Goal: Obtain resource: Download file/media

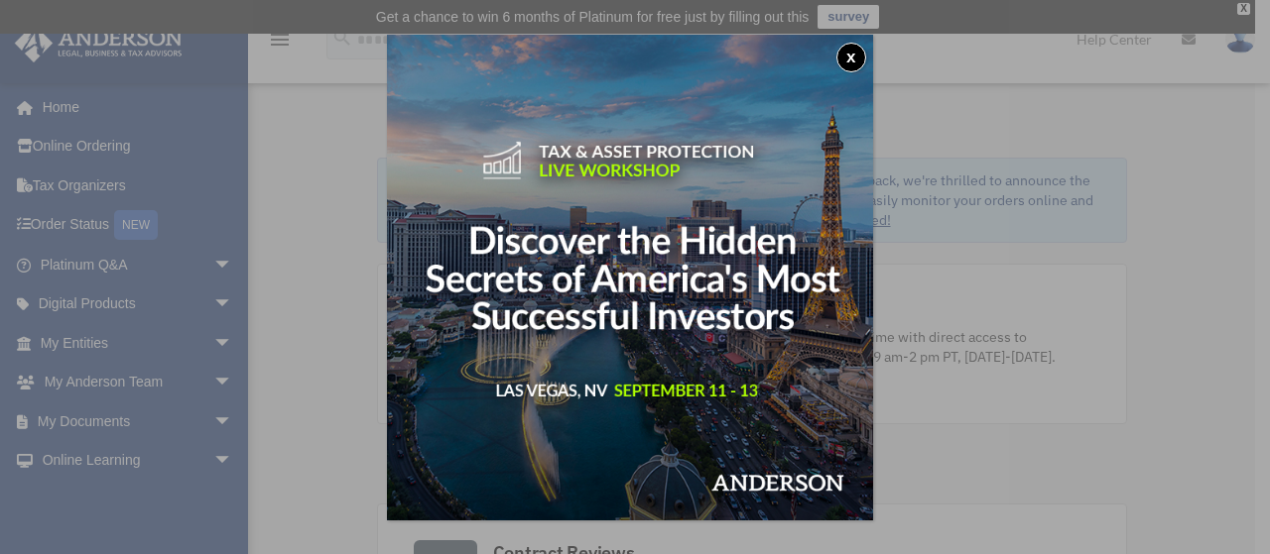
click at [848, 49] on button "x" at bounding box center [851, 58] width 30 height 30
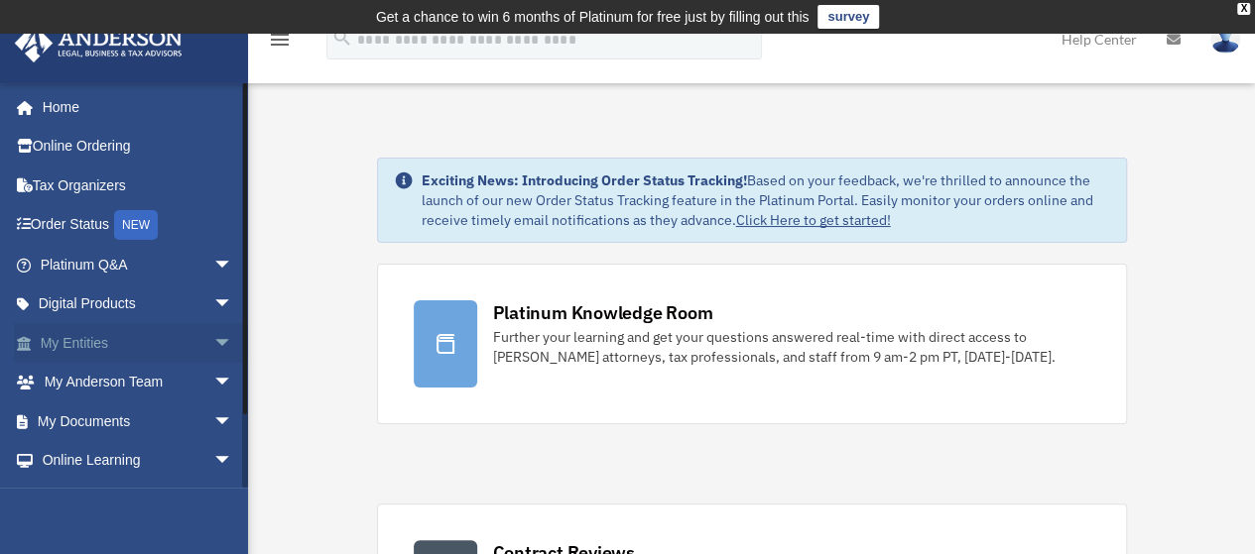
click at [121, 345] on link "My Entities arrow_drop_down" at bounding box center [138, 343] width 249 height 40
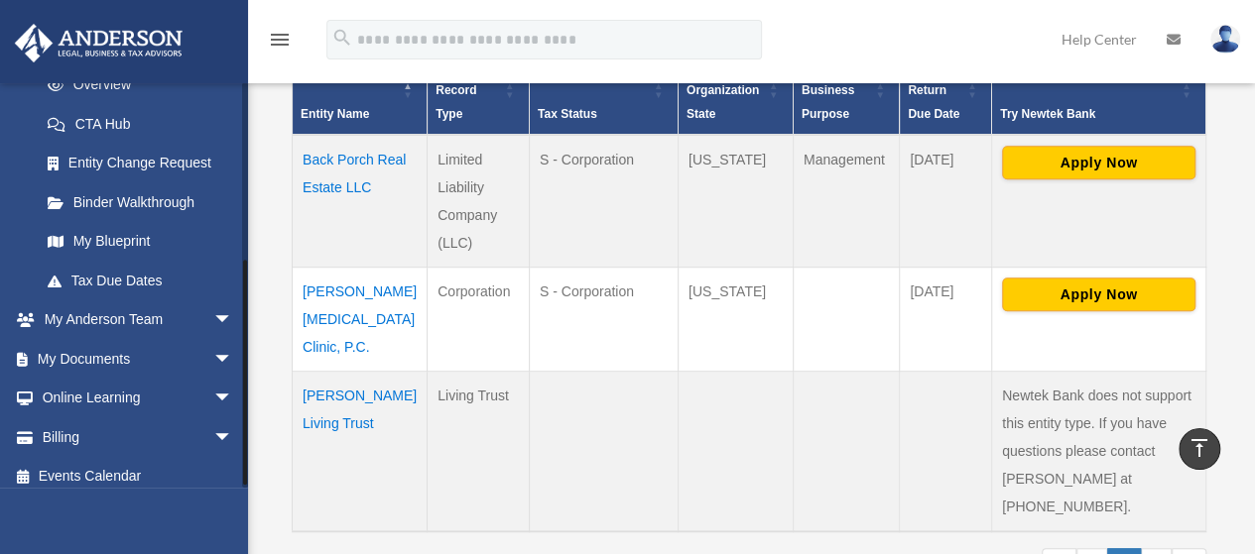
scroll to position [309, 0]
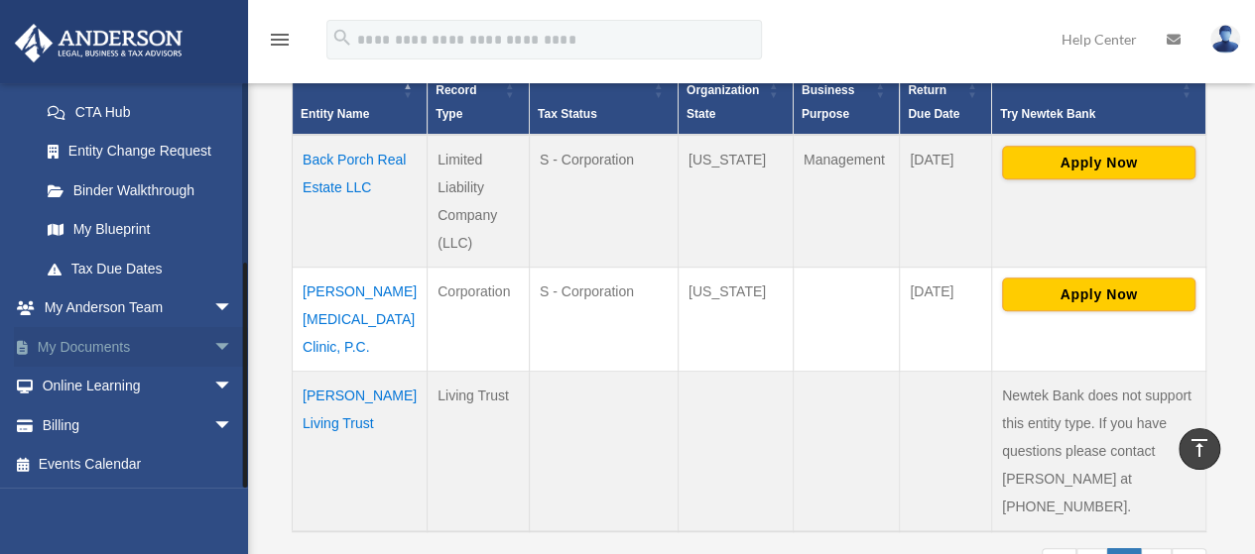
click at [106, 346] on link "My Documents arrow_drop_down" at bounding box center [138, 347] width 249 height 40
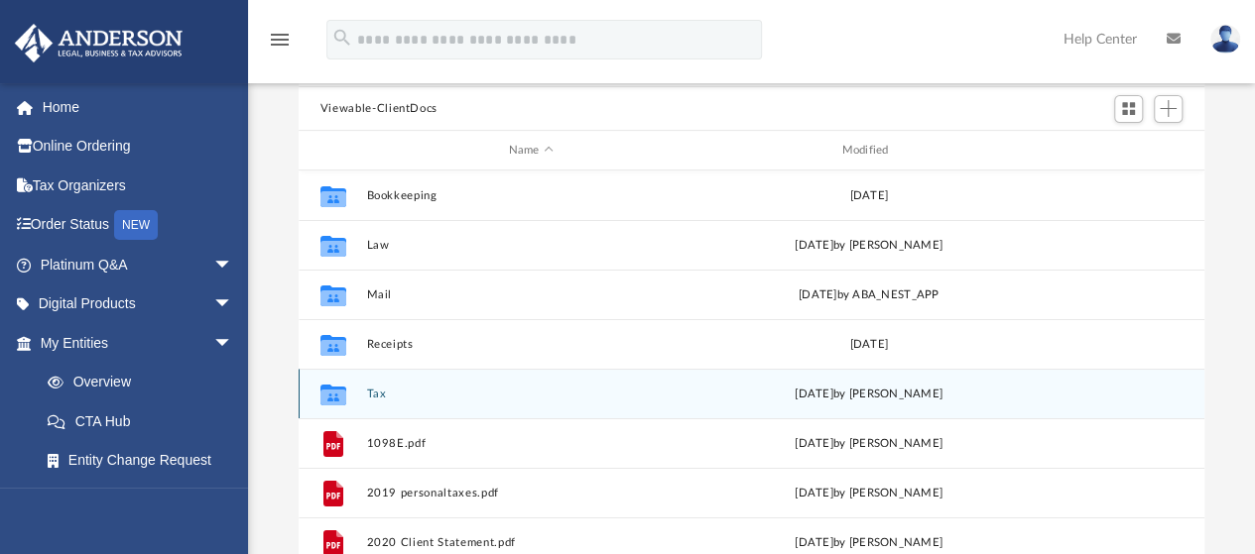
click at [385, 394] on button "Tax" at bounding box center [530, 394] width 329 height 13
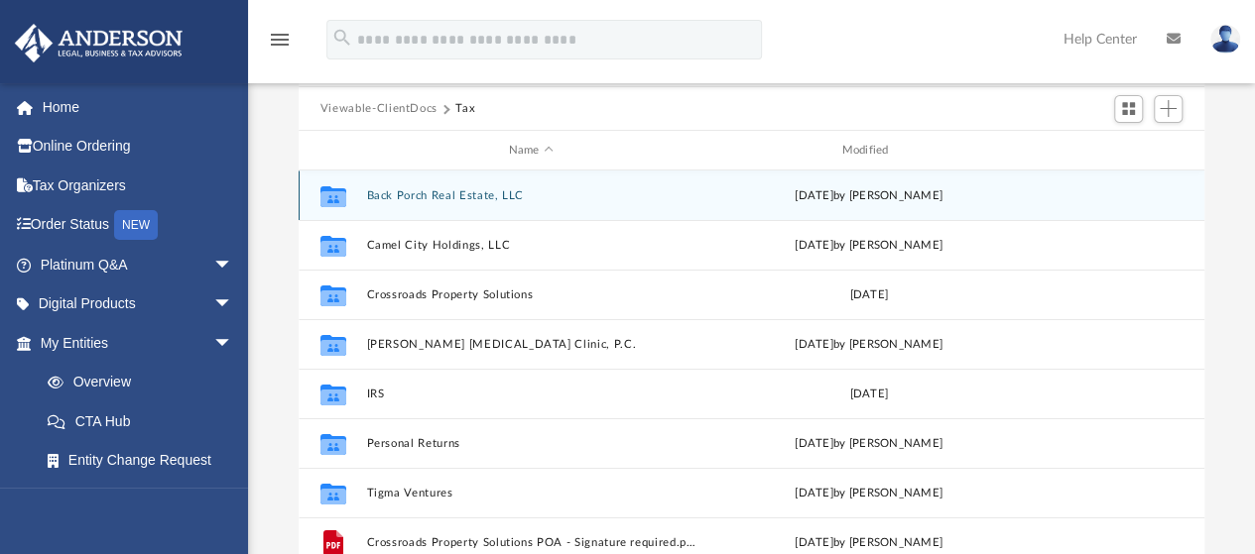
click at [480, 203] on div "Collaborated Folder Back Porch Real Estate, LLC [DATE] by [PERSON_NAME]" at bounding box center [752, 196] width 906 height 50
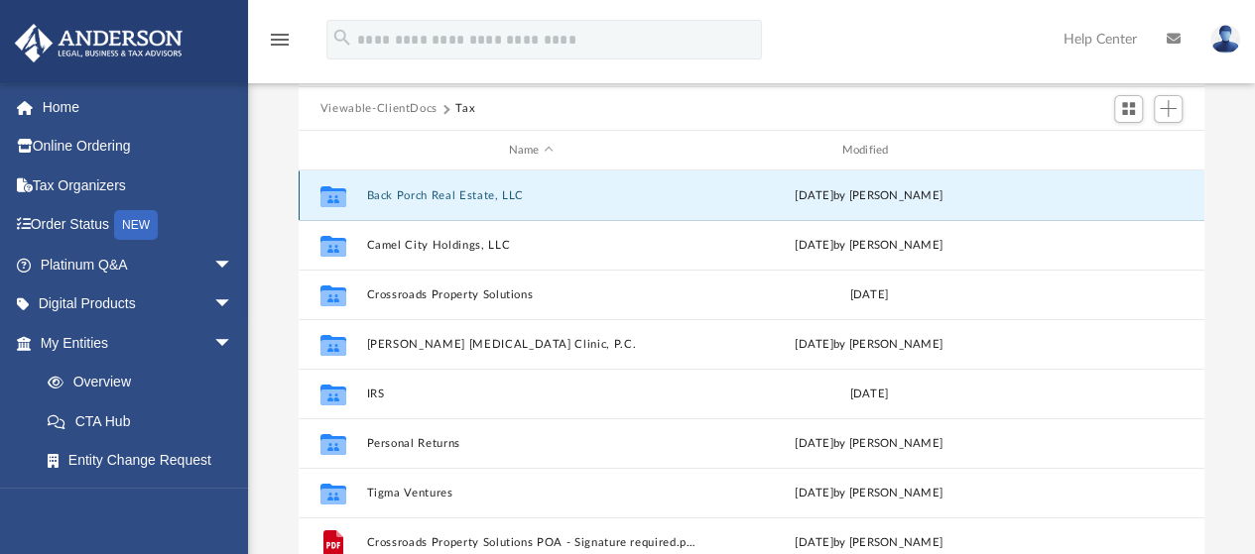
click at [456, 197] on button "Back Porch Real Estate, LLC" at bounding box center [530, 195] width 329 height 13
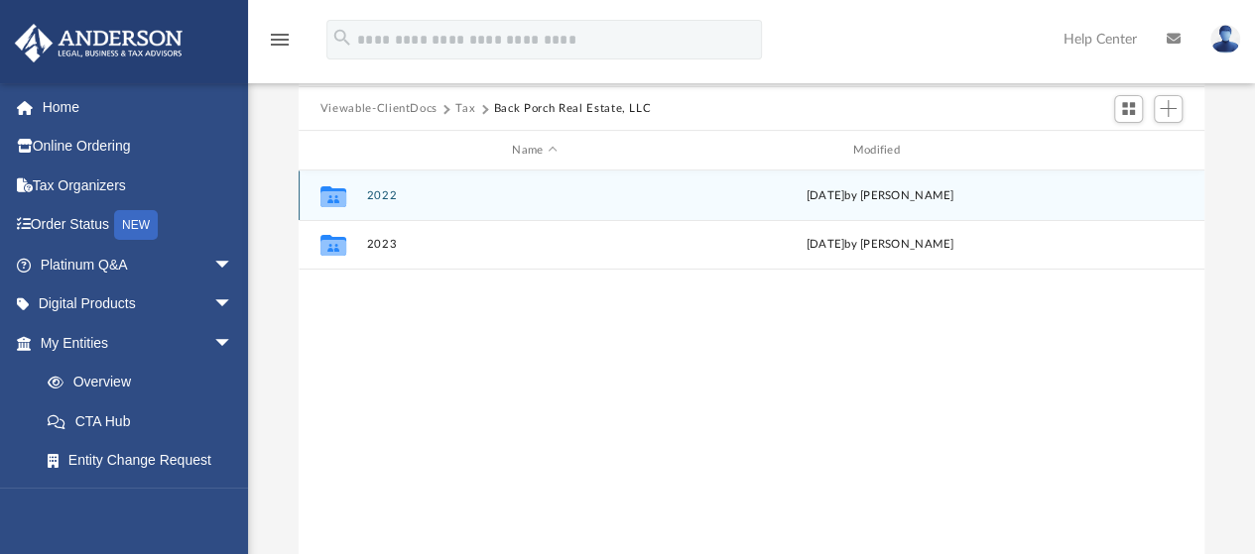
click at [389, 191] on button "2022" at bounding box center [534, 195] width 336 height 13
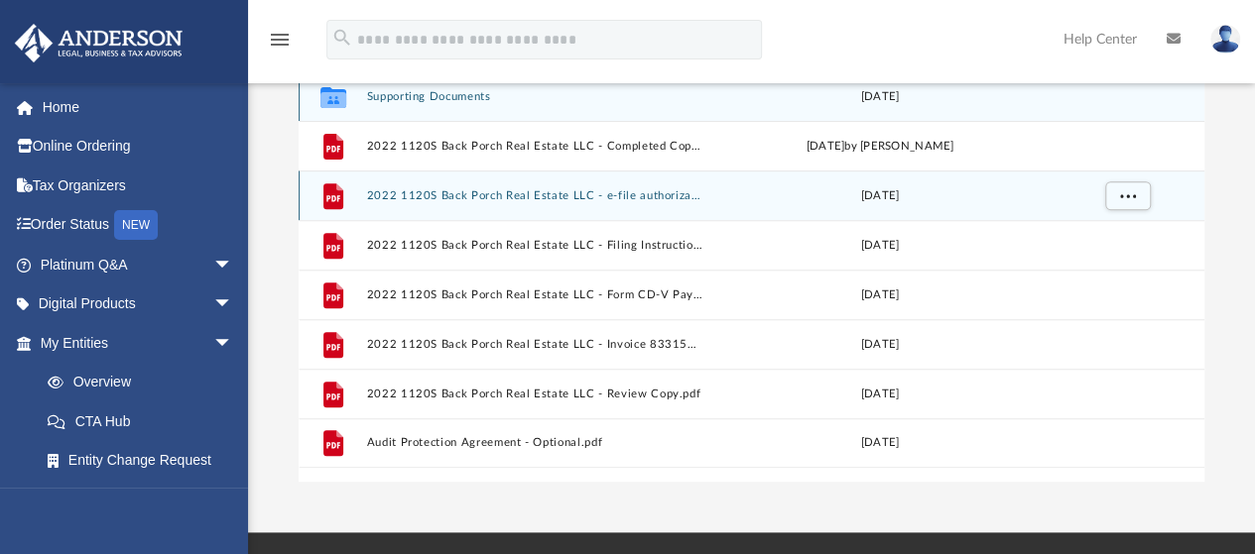
scroll to position [198, 0]
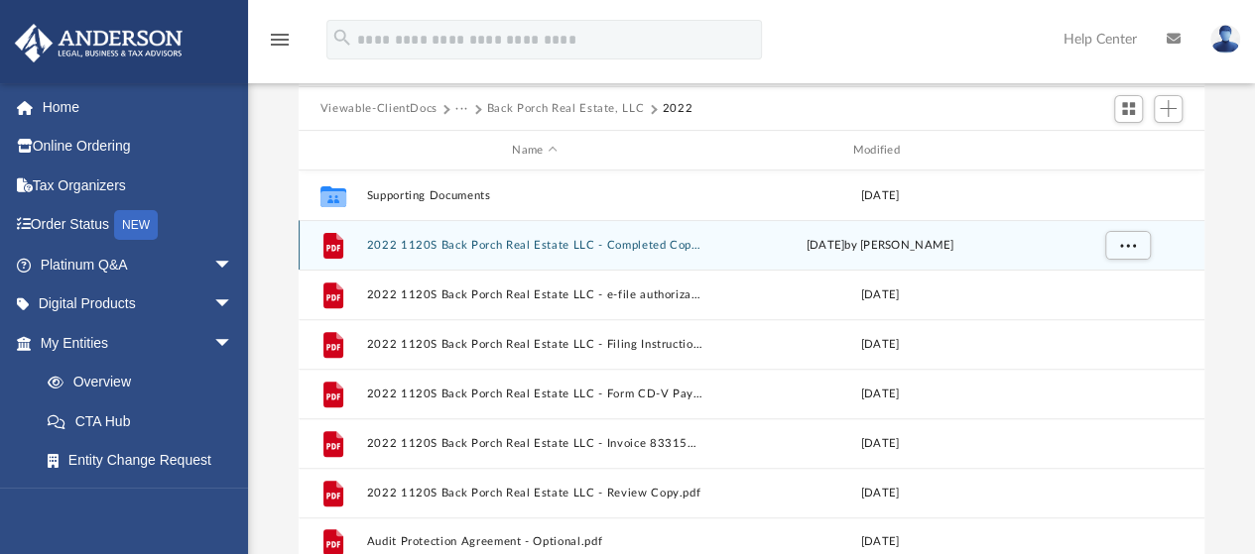
click at [514, 243] on button "2022 1120S Back Porch Real Estate LLC - Completed Copy.pdf" at bounding box center [534, 245] width 336 height 13
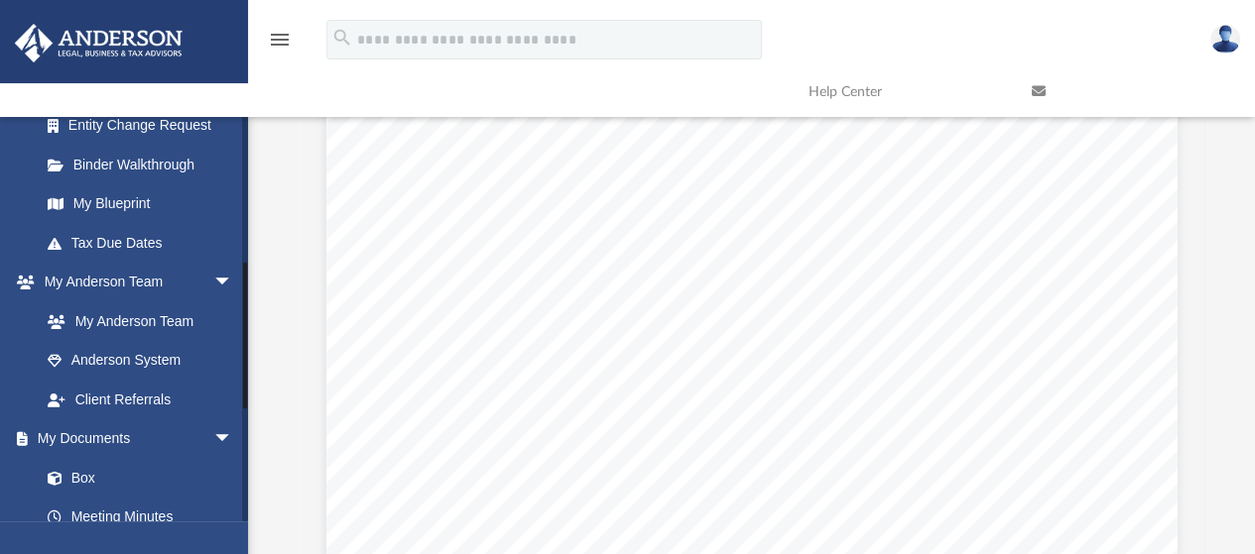
scroll to position [397, 0]
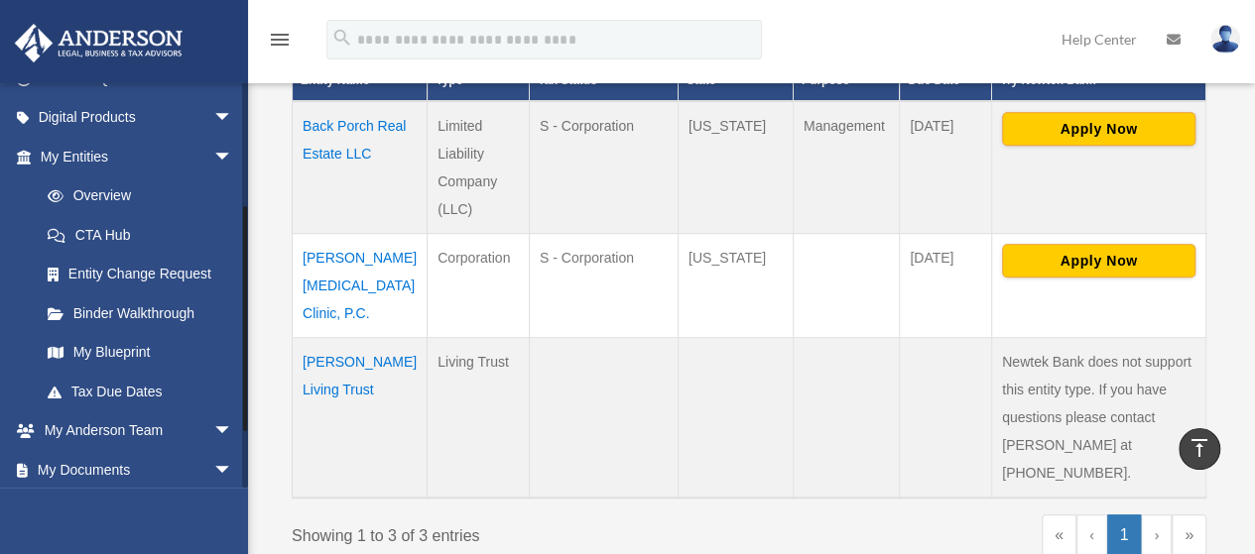
scroll to position [298, 0]
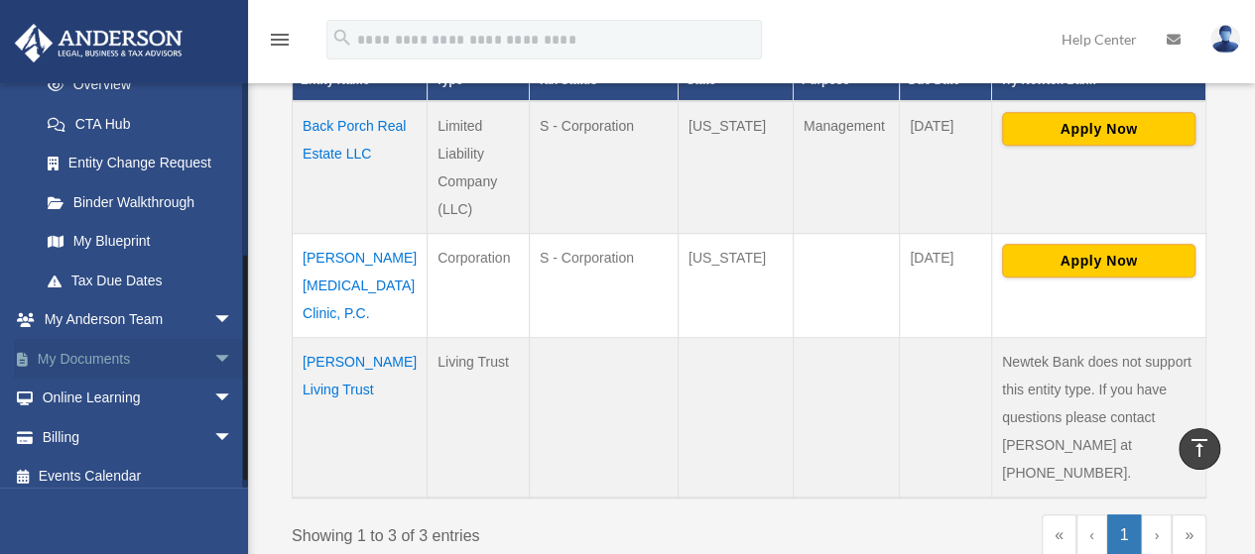
click at [167, 350] on link "My Documents arrow_drop_down" at bounding box center [138, 359] width 249 height 40
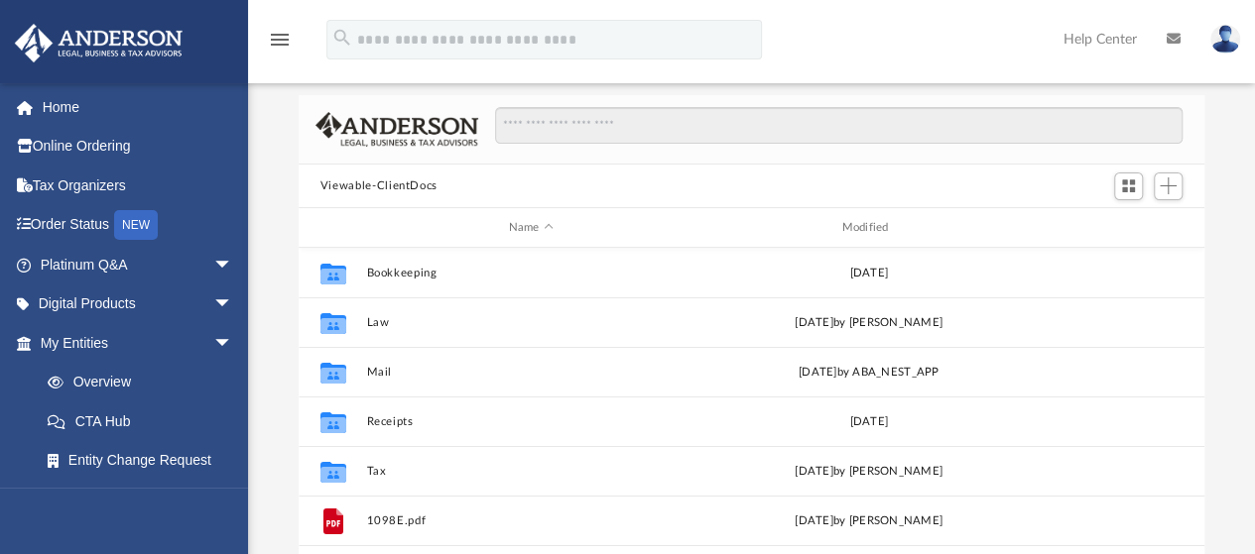
scroll to position [198, 0]
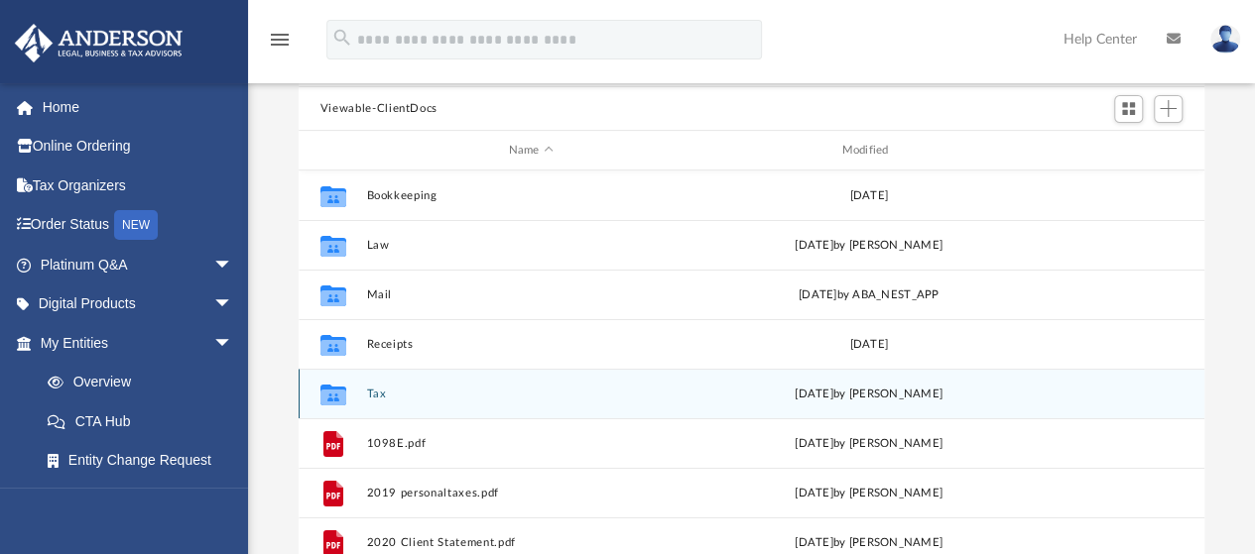
click at [382, 396] on button "Tax" at bounding box center [530, 394] width 329 height 13
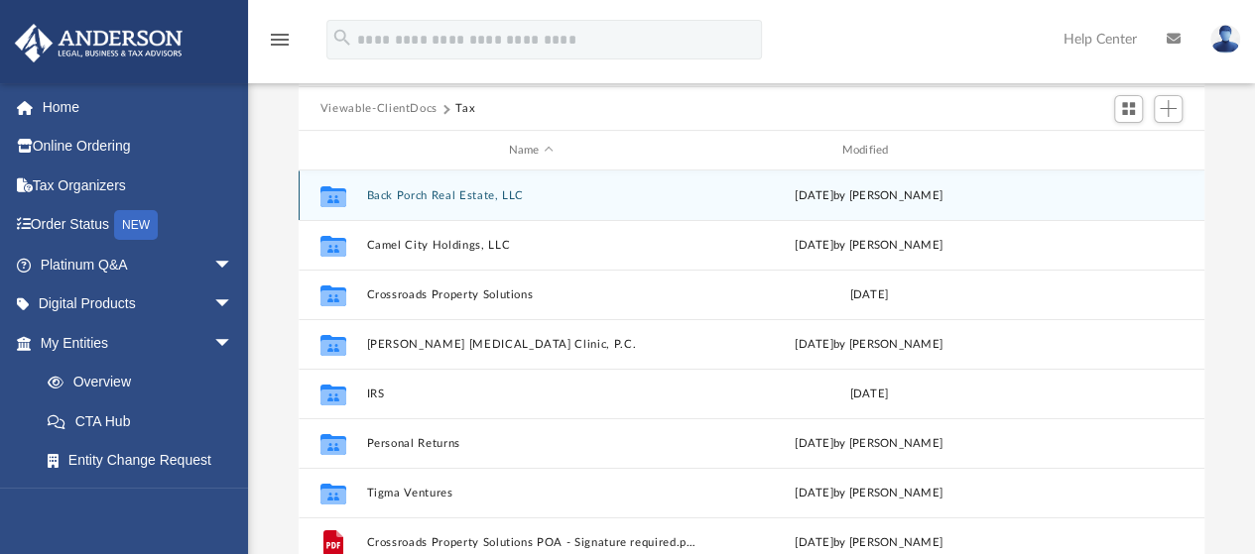
click at [448, 209] on div "Collaborated Folder Back Porch Real Estate, LLC [DATE] by [PERSON_NAME]" at bounding box center [752, 196] width 906 height 50
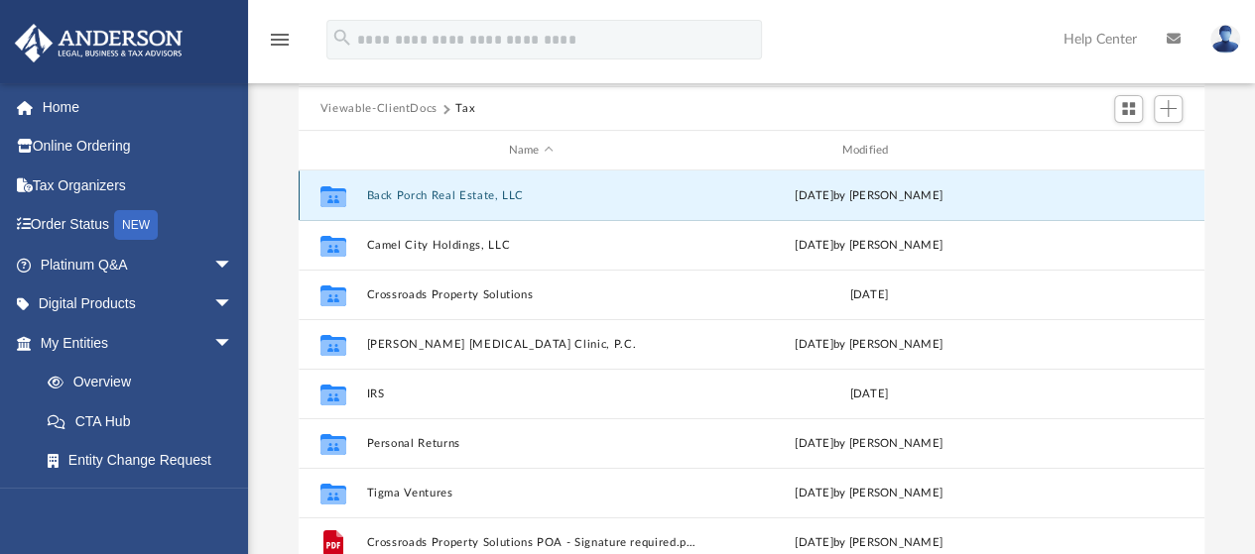
click at [448, 209] on div "Collaborated Folder Back Porch Real Estate, LLC [DATE] by [PERSON_NAME]" at bounding box center [752, 196] width 906 height 50
click at [451, 198] on button "Back Porch Real Estate, LLC" at bounding box center [530, 195] width 329 height 13
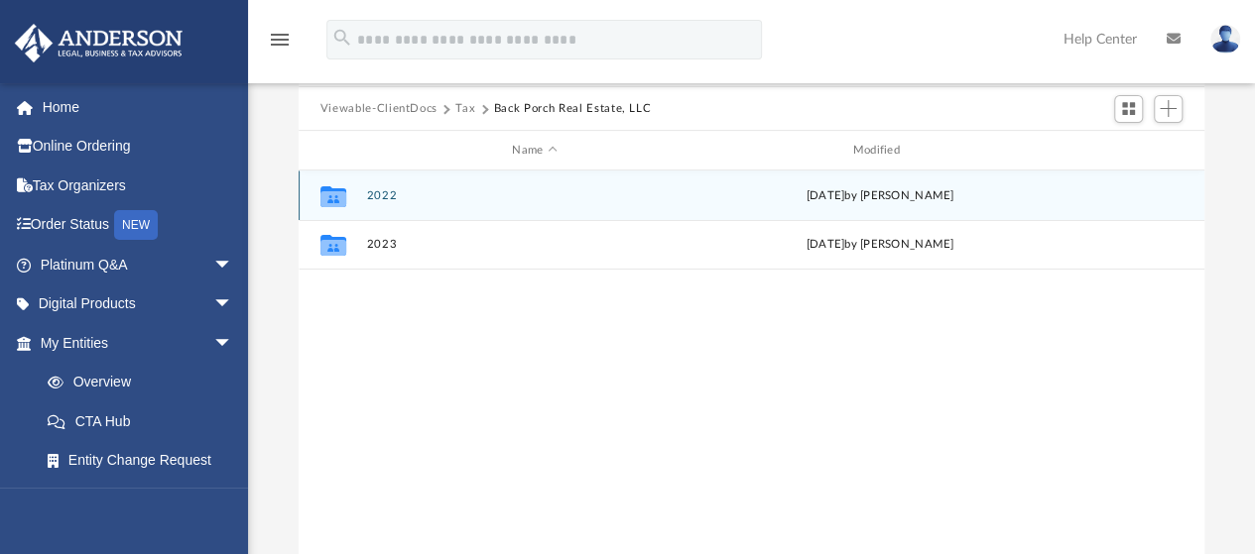
click at [383, 195] on button "2022" at bounding box center [534, 195] width 336 height 13
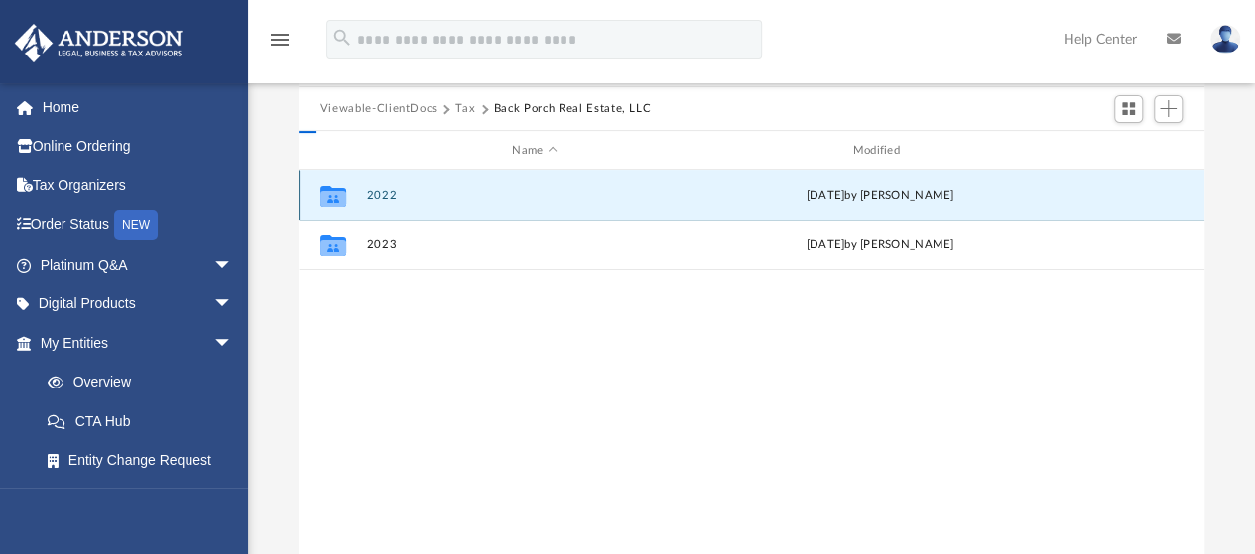
click at [383, 195] on button "2022" at bounding box center [534, 195] width 336 height 13
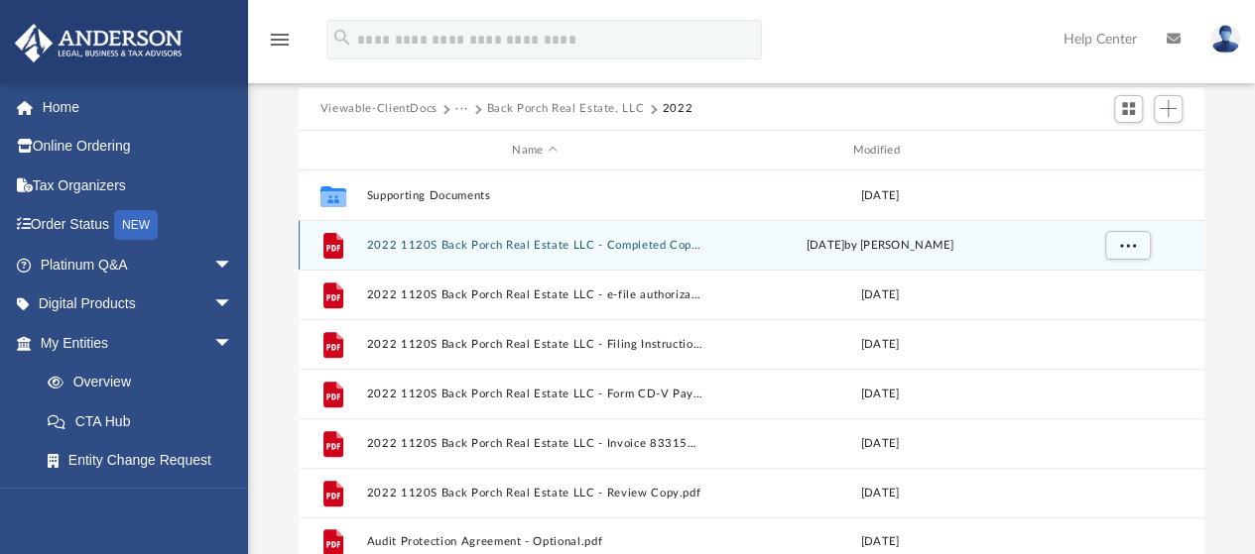
click at [612, 247] on button "2022 1120S Back Porch Real Estate LLC - Completed Copy.pdf" at bounding box center [534, 245] width 336 height 13
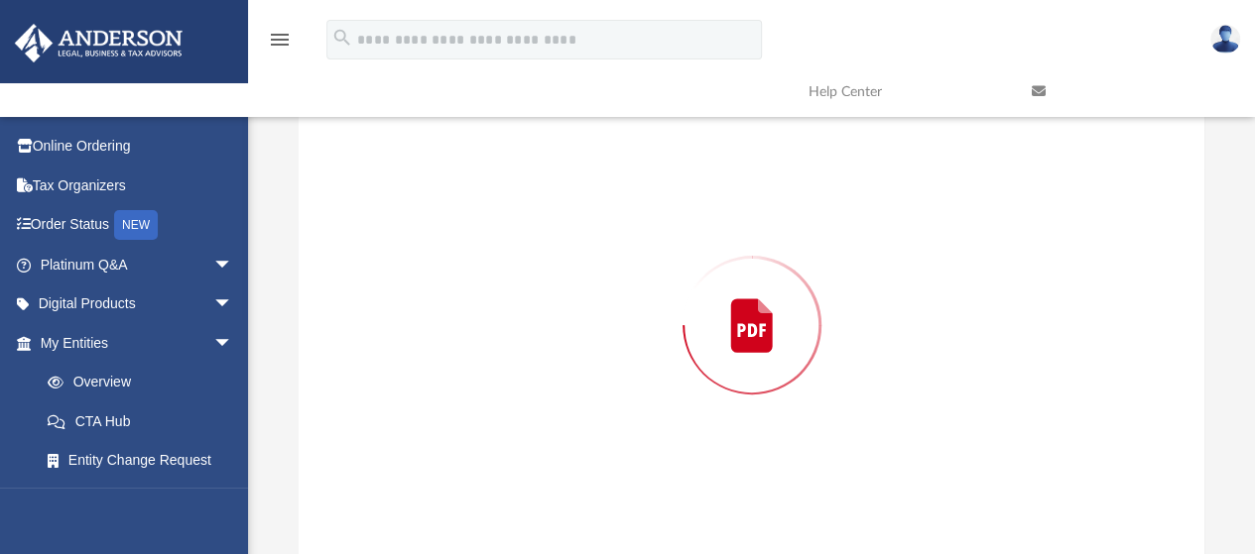
click at [612, 247] on div "Preview" at bounding box center [752, 325] width 907 height 512
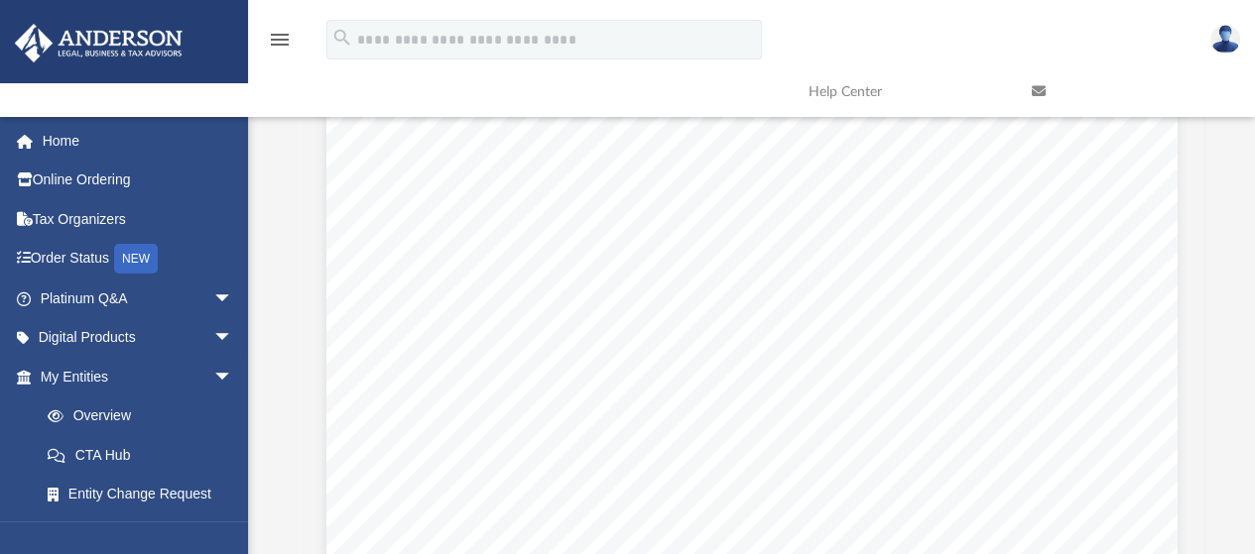
scroll to position [18053, 0]
